Goal: Task Accomplishment & Management: Manage account settings

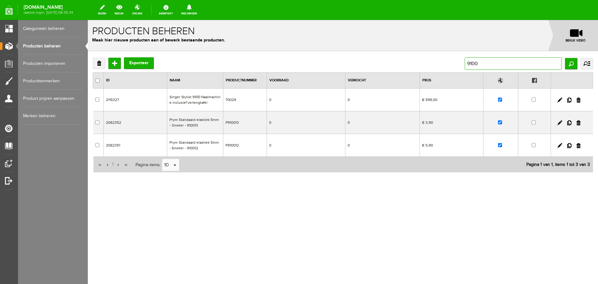
drag, startPoint x: 482, startPoint y: 63, endPoint x: 444, endPoint y: 68, distance: 38.1
click at [444, 68] on div "Verwijderen Toevoegen Exporteer 9100 Zoeken uitgebreid zoeken Categorie Cadeaub…" at bounding box center [343, 63] width 500 height 12
type input "legacy"
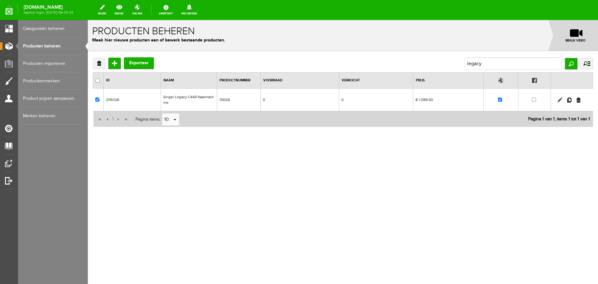
click at [560, 100] on link at bounding box center [559, 100] width 5 height 5
checkbox input "true"
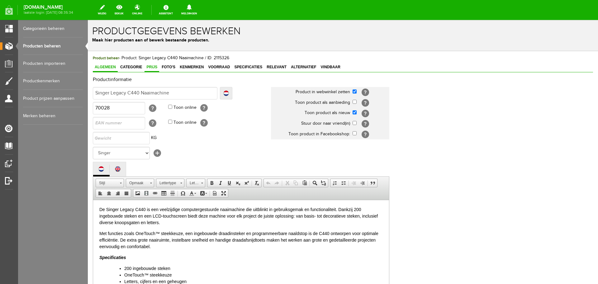
click at [150, 66] on span "Prijs" at bounding box center [152, 67] width 15 height 4
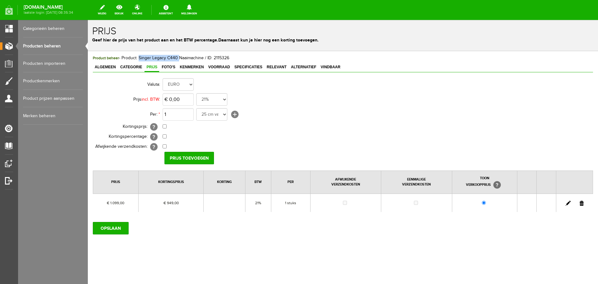
drag, startPoint x: 137, startPoint y: 56, endPoint x: 177, endPoint y: 58, distance: 39.9
click at [177, 58] on span "Product beheer - Product: Singer Legacy C440 Naaimachine / ID: 2115326" at bounding box center [161, 57] width 136 height 5
copy span "Singer Legacy C440"
drag, startPoint x: 106, startPoint y: 67, endPoint x: 109, endPoint y: 68, distance: 3.3
click at [106, 67] on span "Algemeen" at bounding box center [105, 67] width 25 height 4
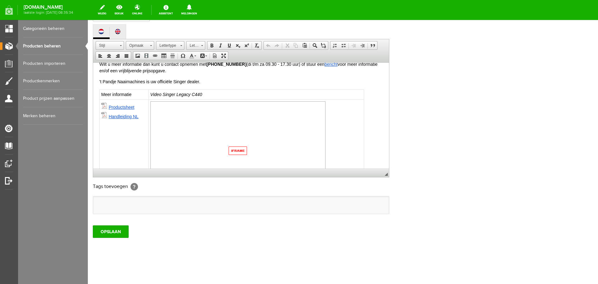
scroll to position [374, 0]
